Goal: Information Seeking & Learning: Learn about a topic

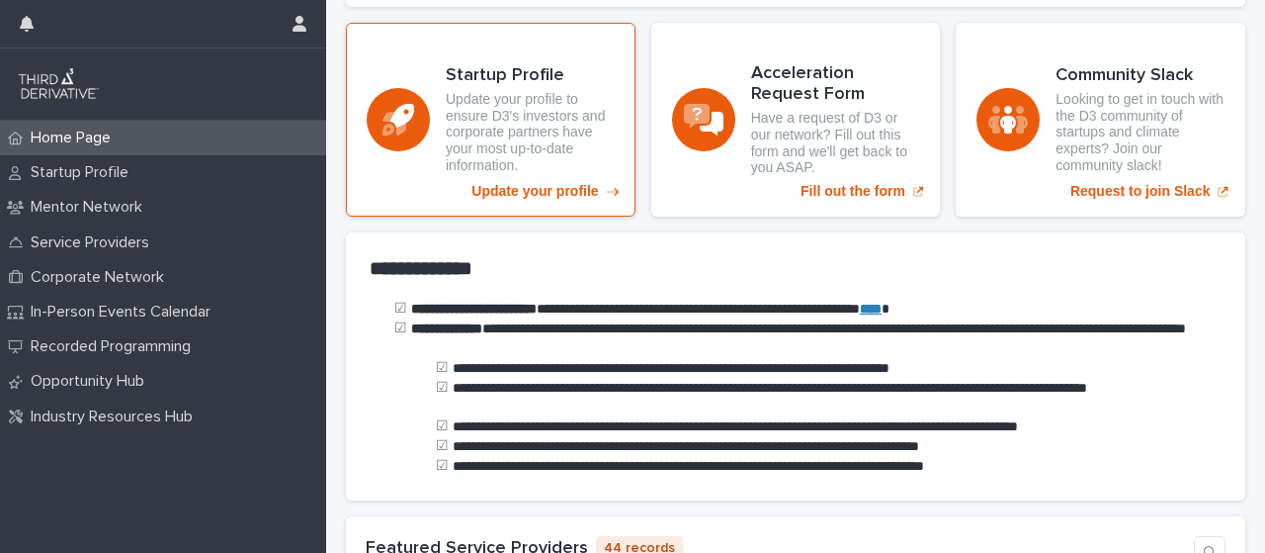
scroll to position [310, 0]
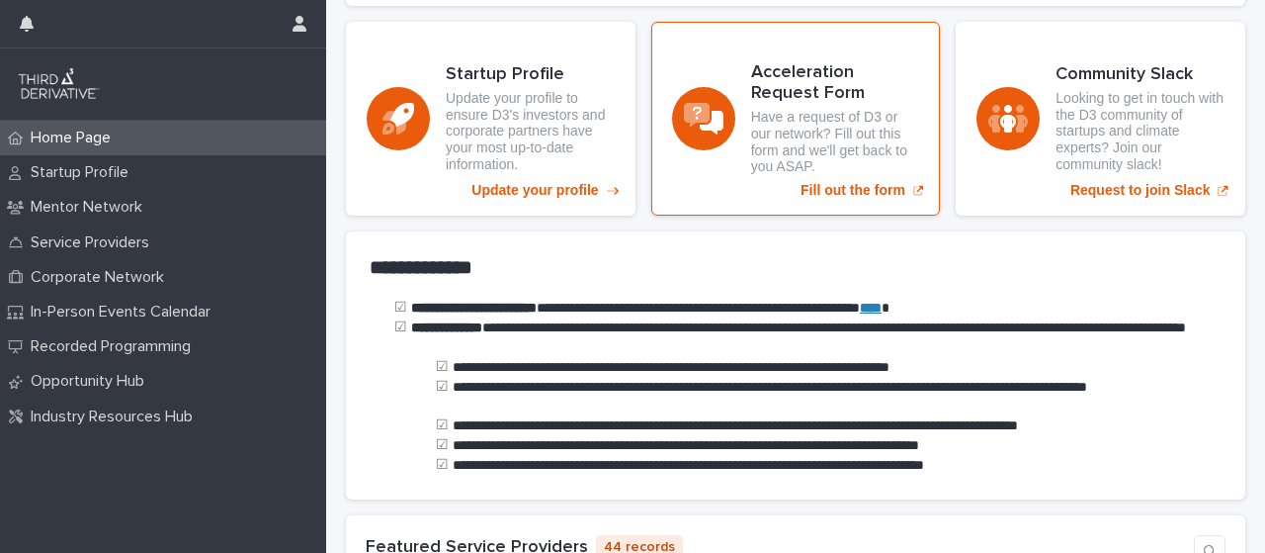
click at [841, 184] on p "Fill out the form" at bounding box center [853, 190] width 105 height 17
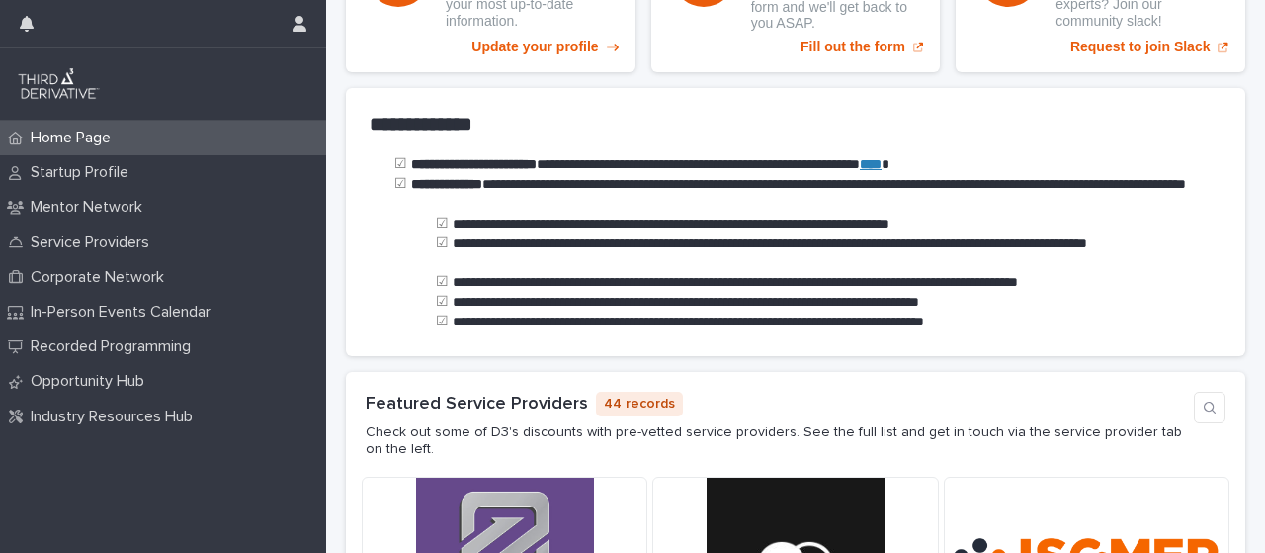
scroll to position [456, 0]
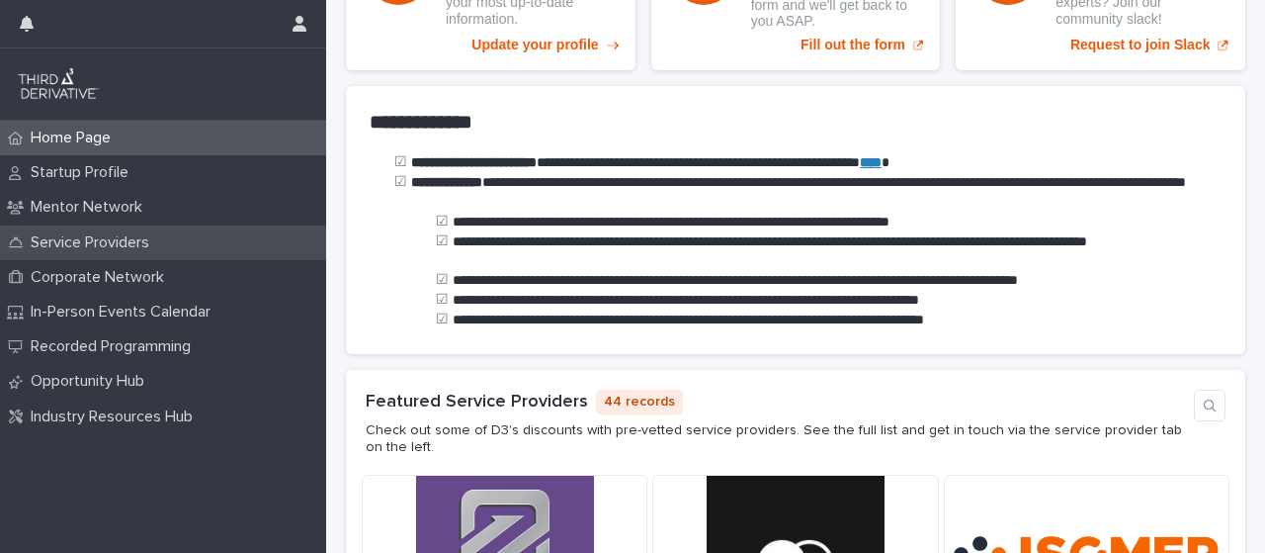
click at [136, 240] on p "Service Providers" at bounding box center [94, 242] width 142 height 19
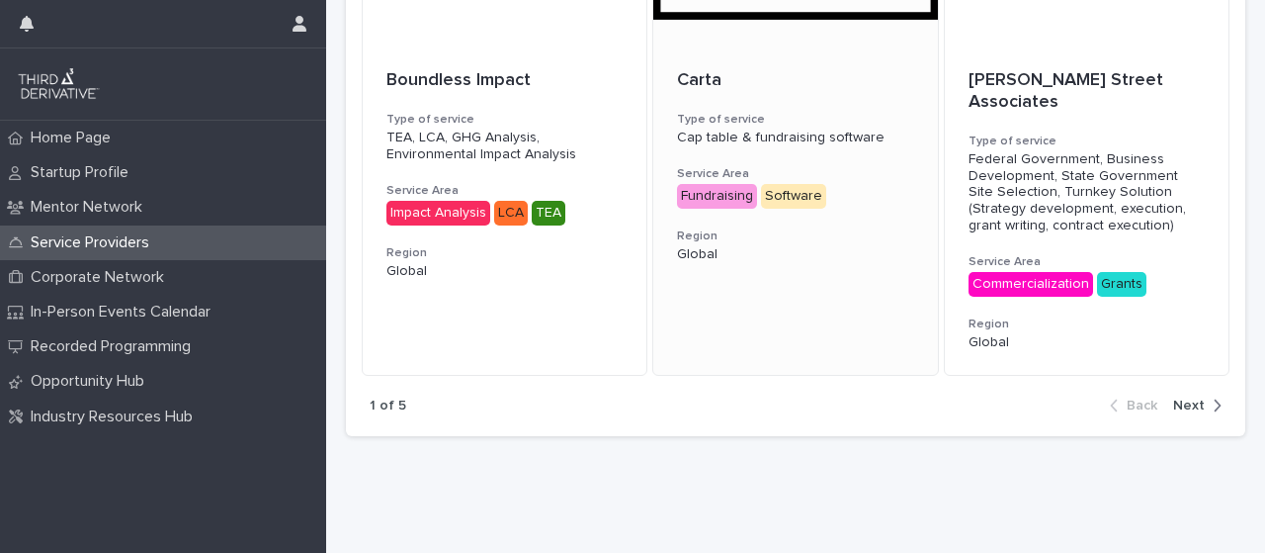
scroll to position [1582, 0]
click at [1178, 398] on span "Next" at bounding box center [1189, 405] width 32 height 14
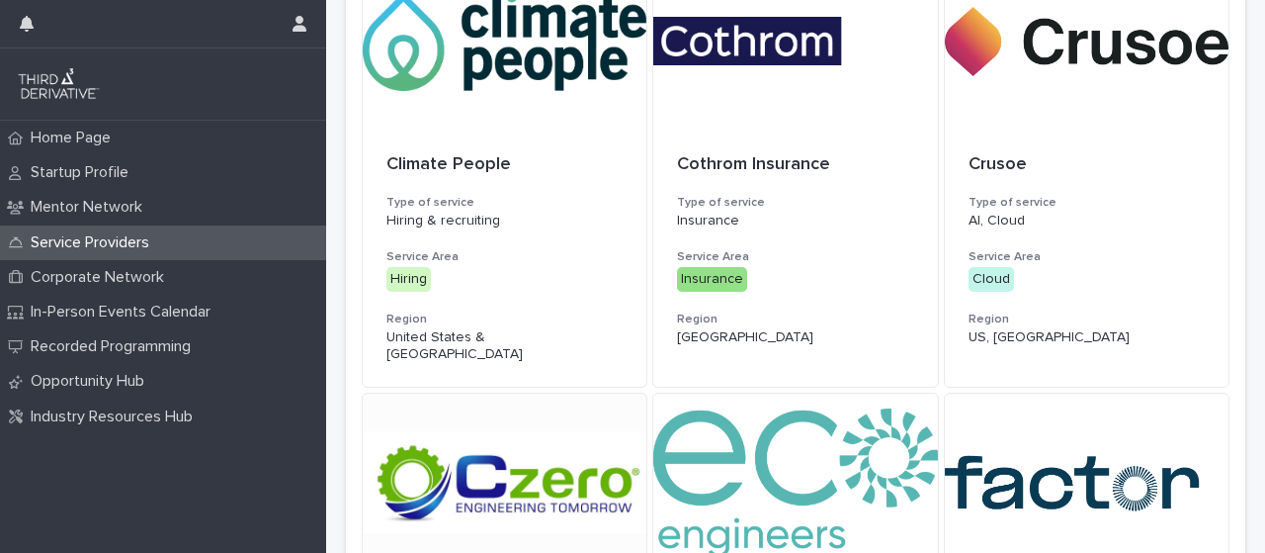
scroll to position [1008, 0]
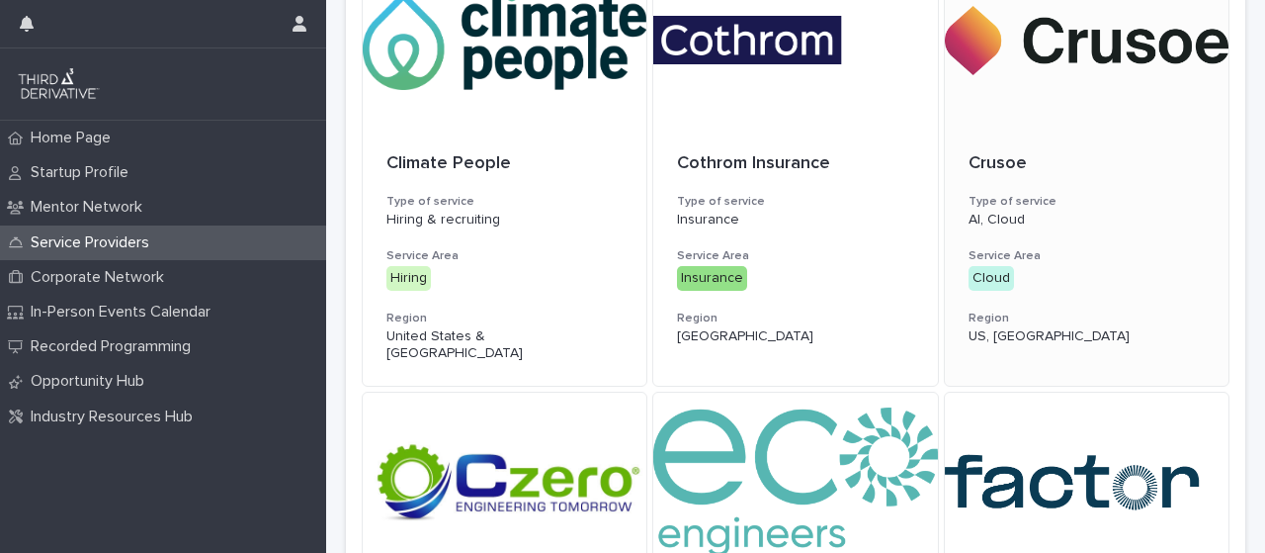
click at [1045, 119] on div at bounding box center [1087, 41] width 284 height 178
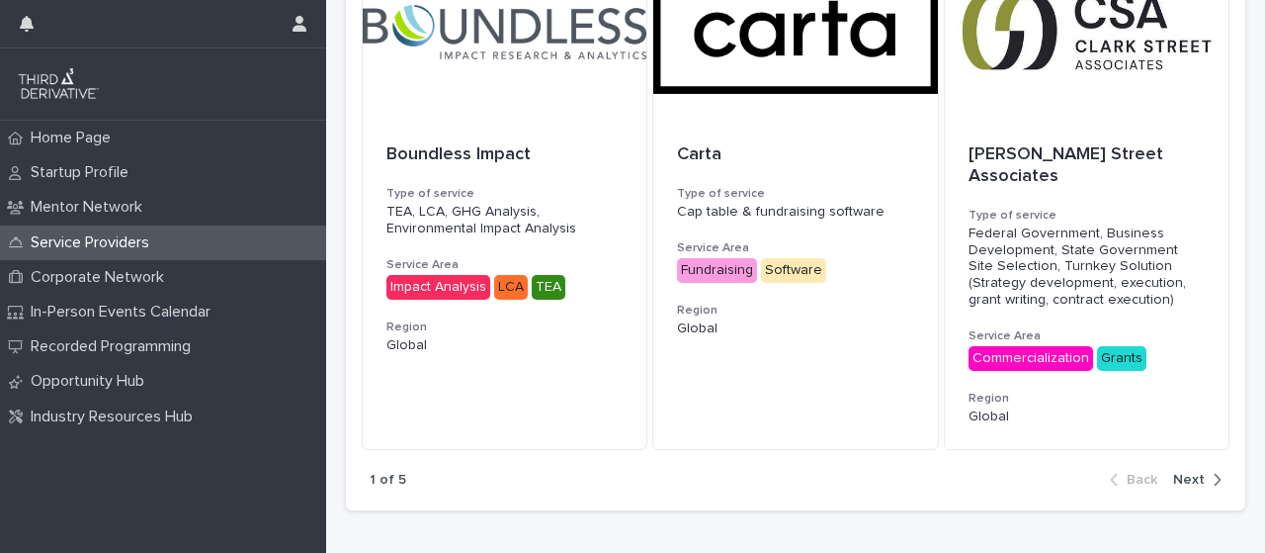
scroll to position [1582, 0]
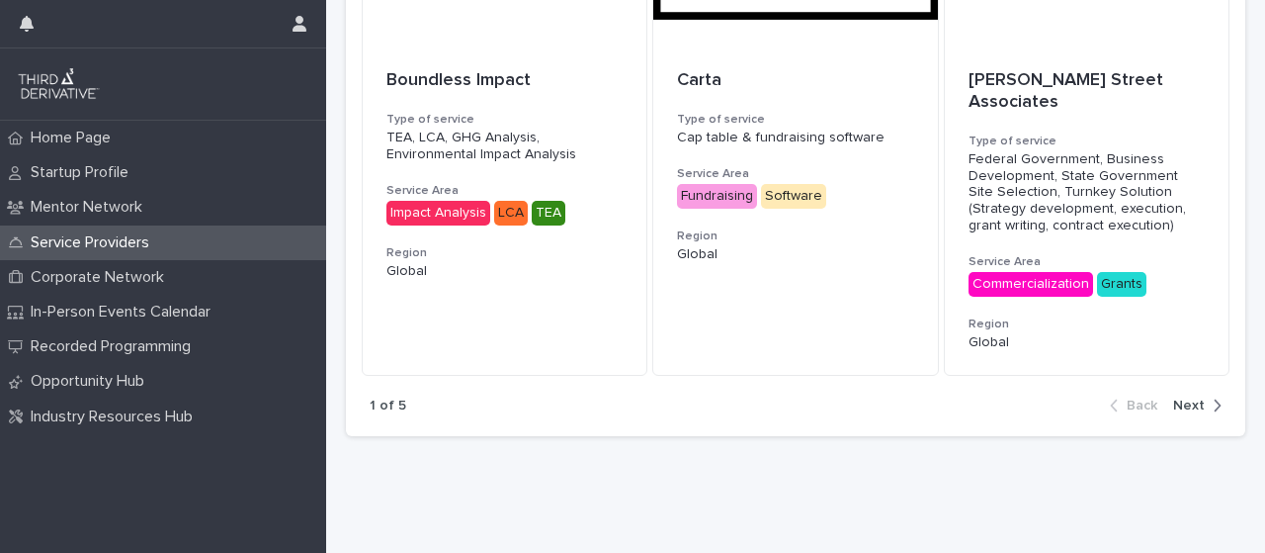
click at [1190, 376] on div "1 of 5 Back Next" at bounding box center [796, 406] width 900 height 60
click at [1182, 398] on span "Next" at bounding box center [1189, 405] width 32 height 14
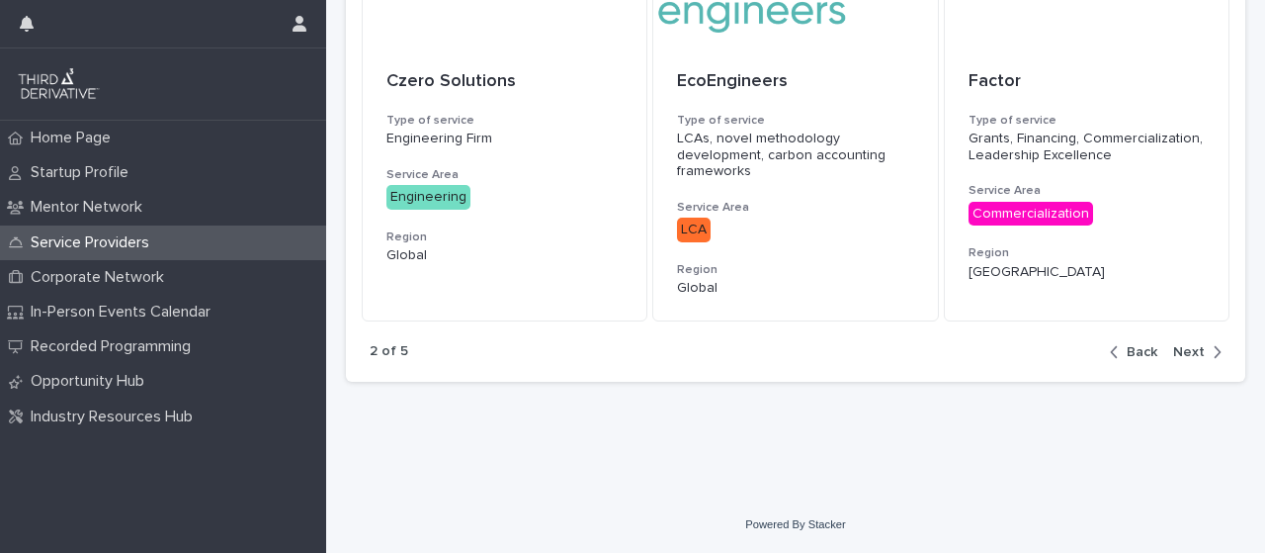
scroll to position [1516, 0]
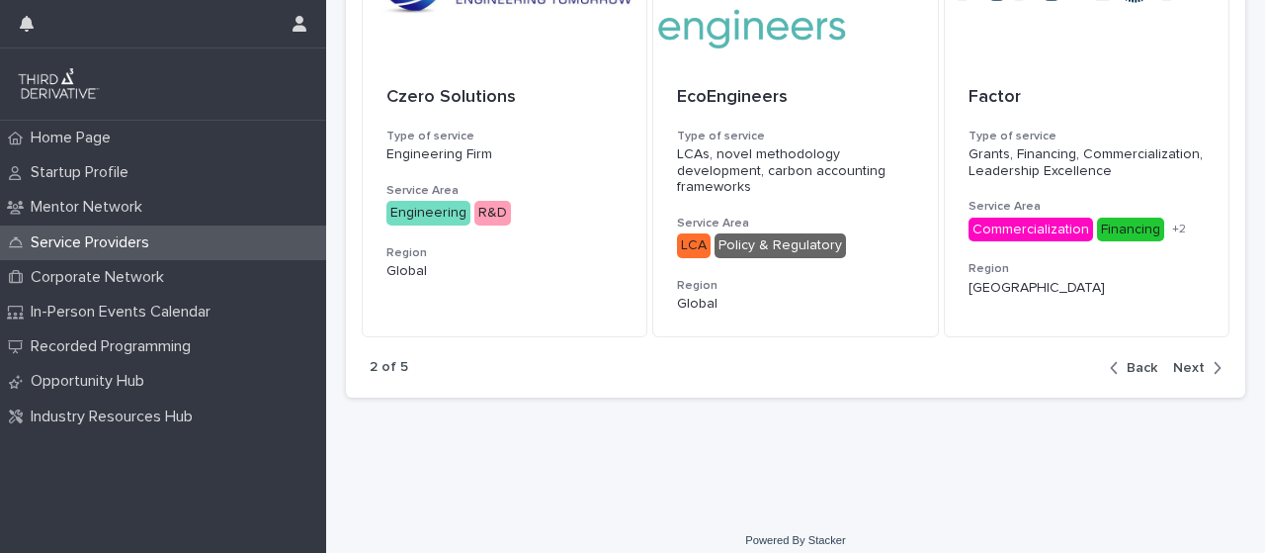
click at [1166, 359] on button "Next" at bounding box center [1194, 368] width 56 height 18
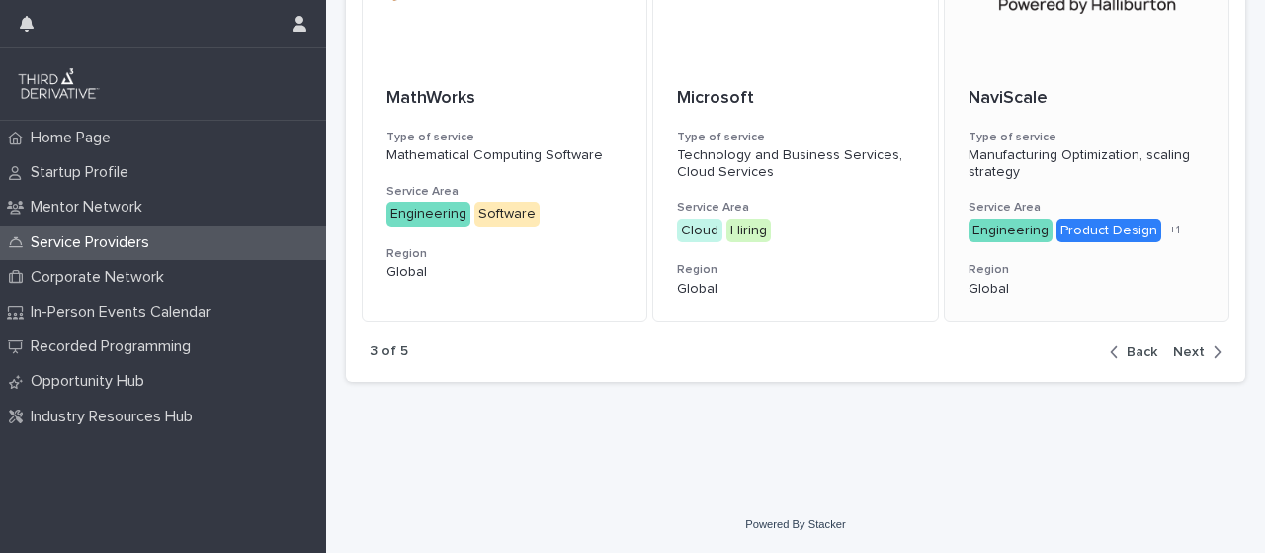
scroll to position [1517, 0]
click at [1180, 359] on span "Next" at bounding box center [1189, 352] width 32 height 14
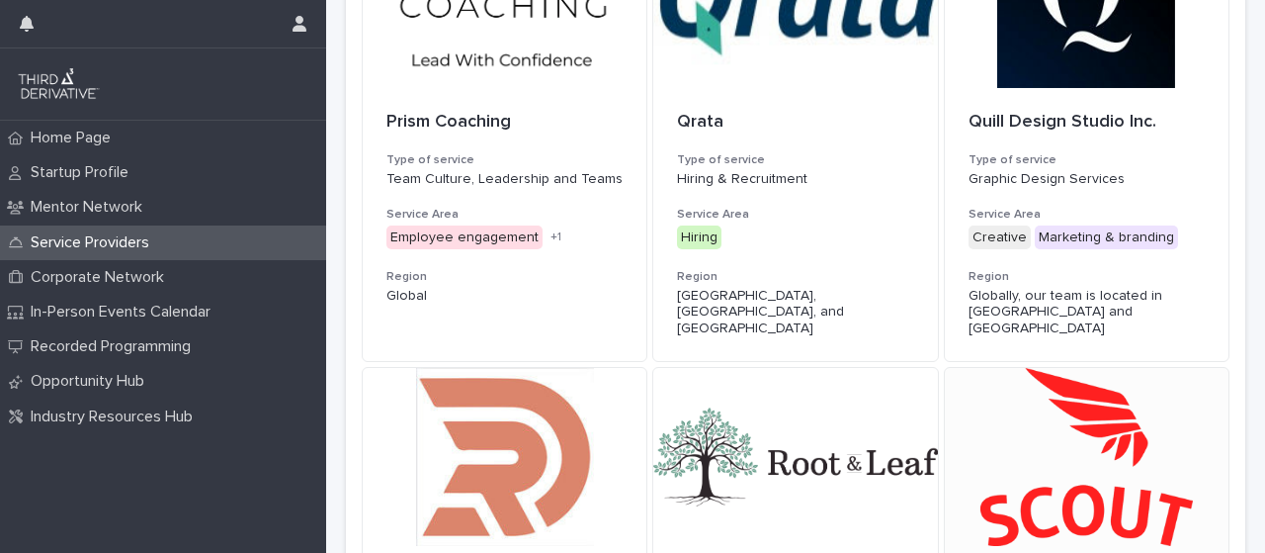
scroll to position [1582, 0]
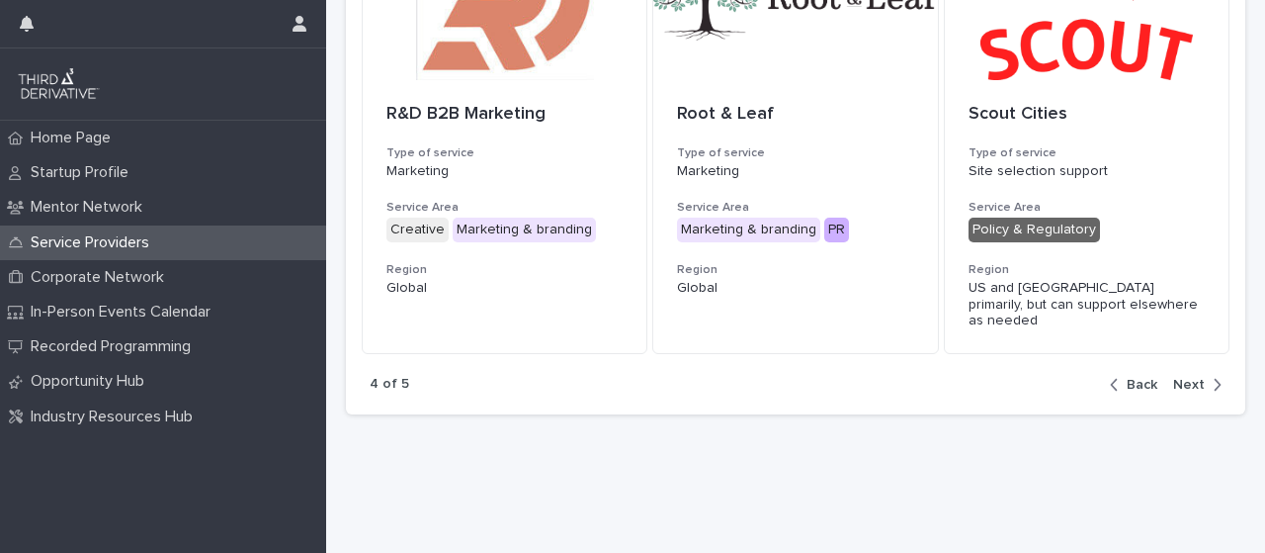
click at [1166, 376] on button "Next" at bounding box center [1194, 385] width 56 height 18
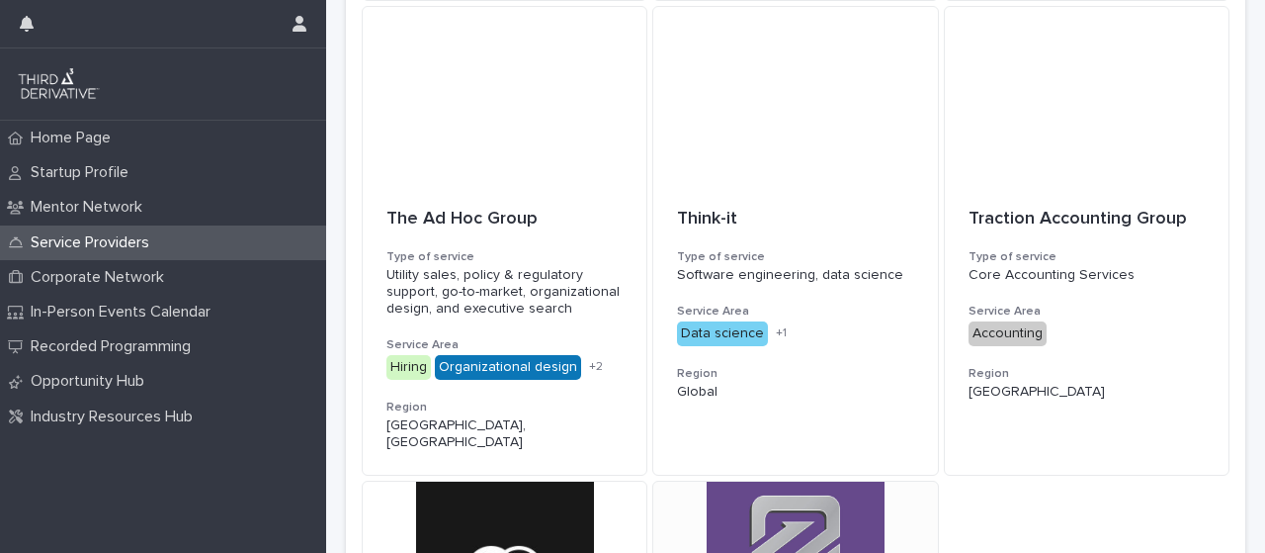
scroll to position [952, 0]
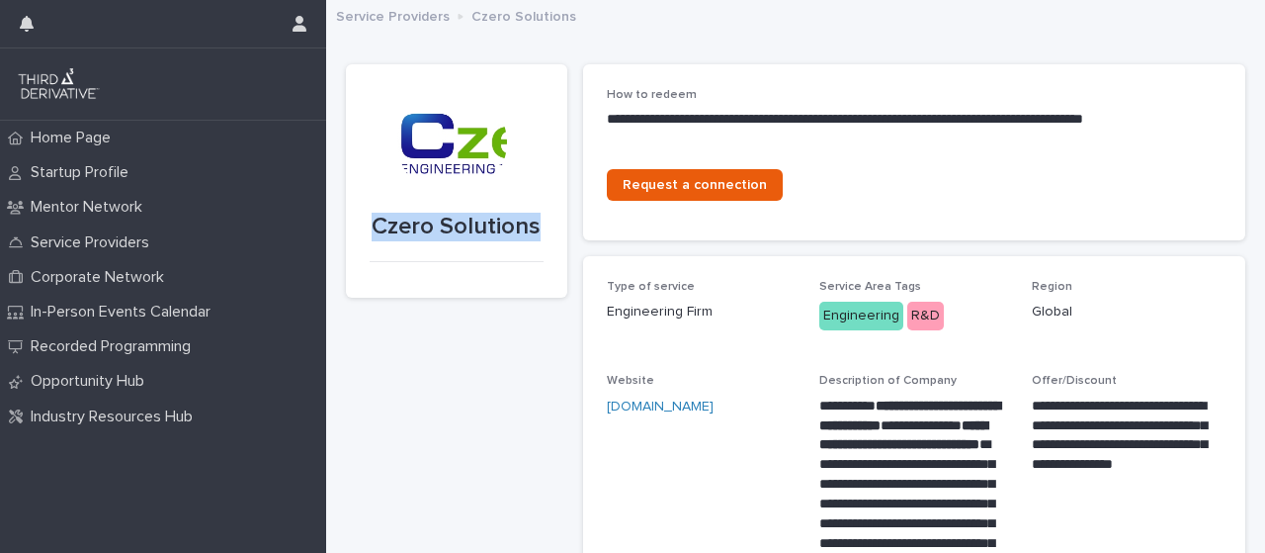
drag, startPoint x: 377, startPoint y: 219, endPoint x: 535, endPoint y: 227, distance: 158.4
click at [535, 227] on p "Czero Solutions" at bounding box center [457, 227] width 174 height 29
copy p "Czero Solutions"
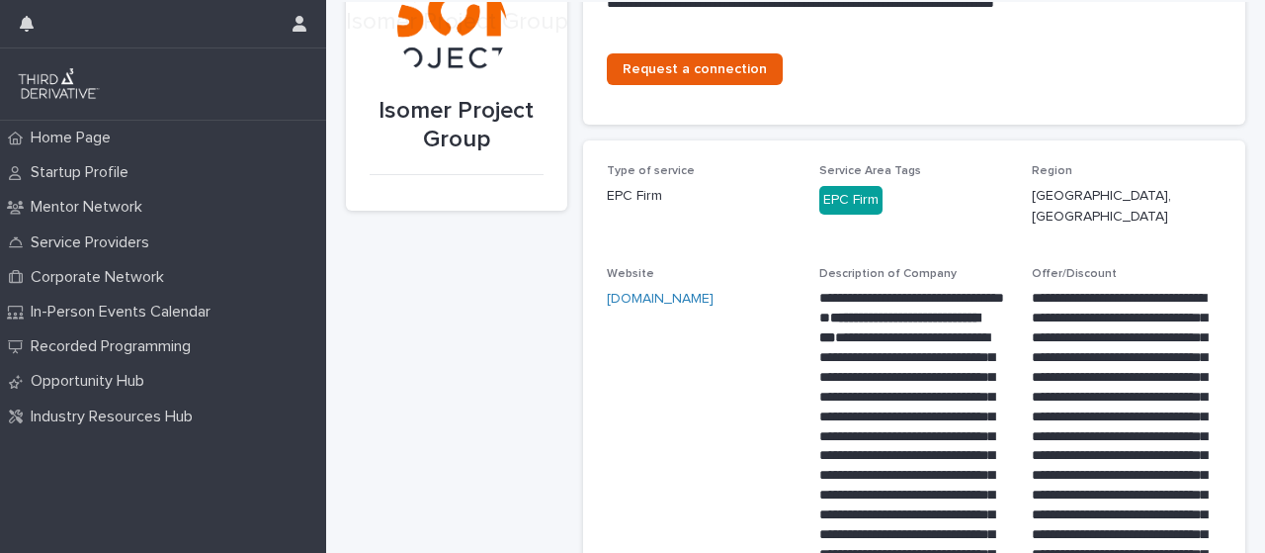
scroll to position [117, 0]
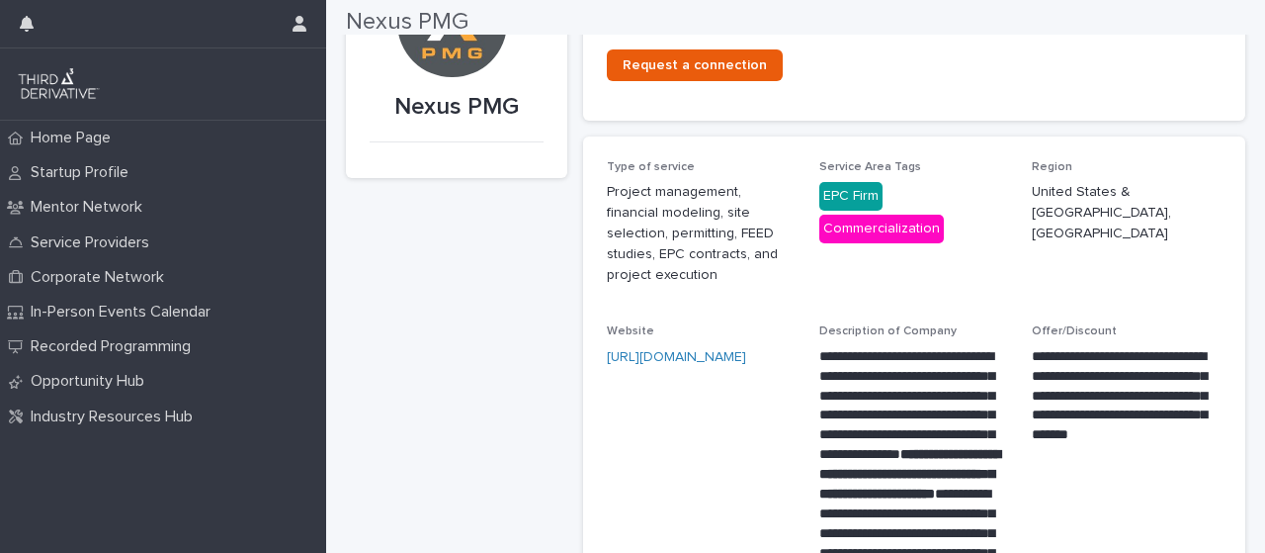
scroll to position [121, 0]
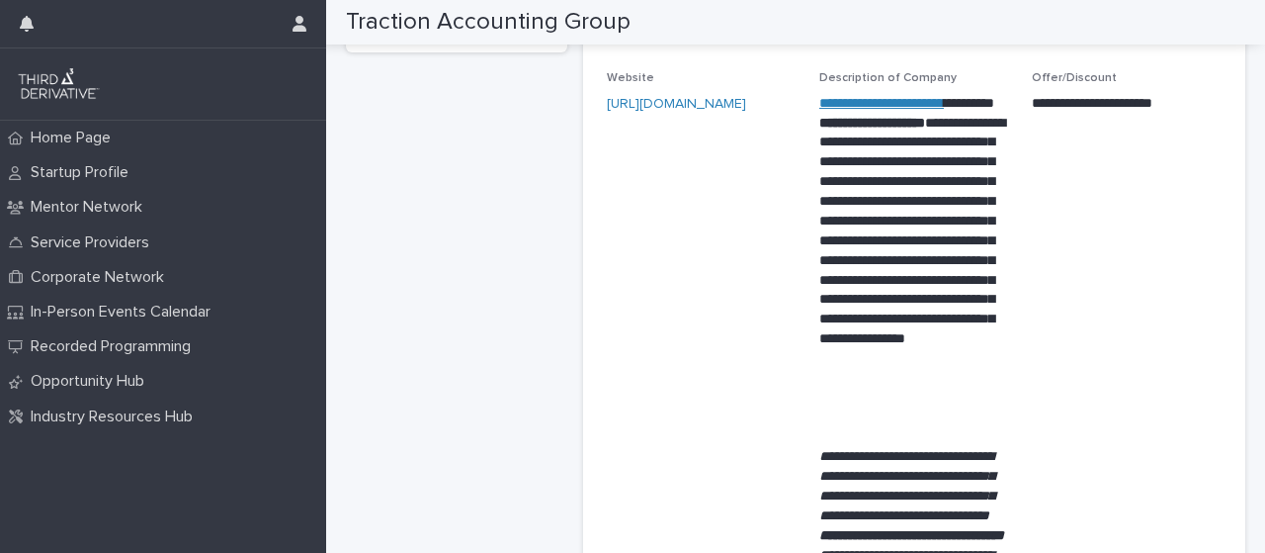
scroll to position [304, 0]
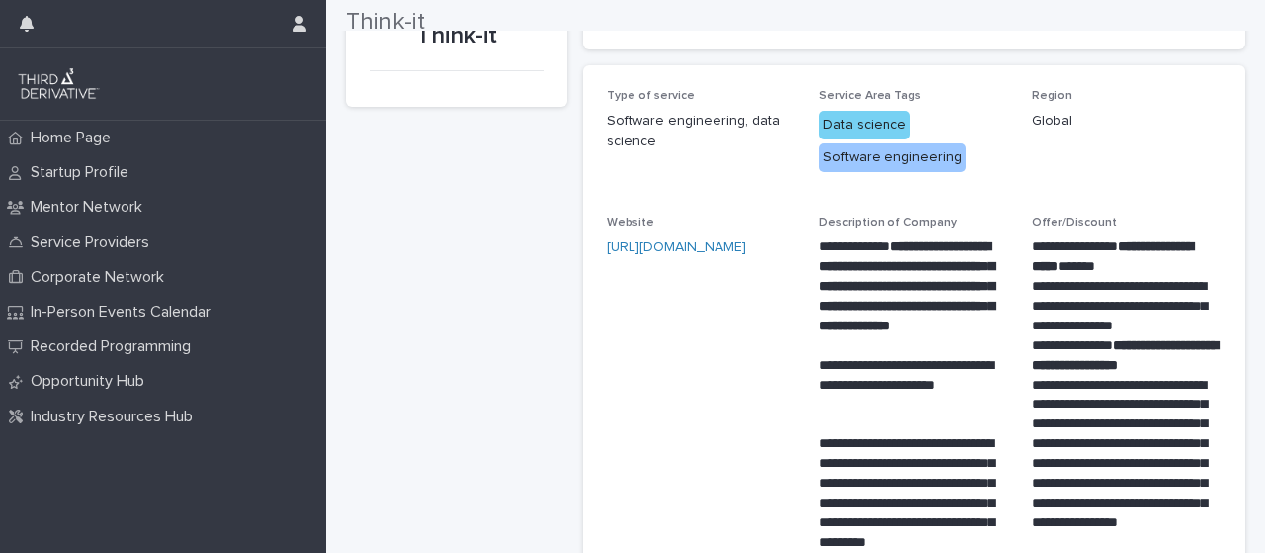
scroll to position [194, 0]
